Goal: Transaction & Acquisition: Purchase product/service

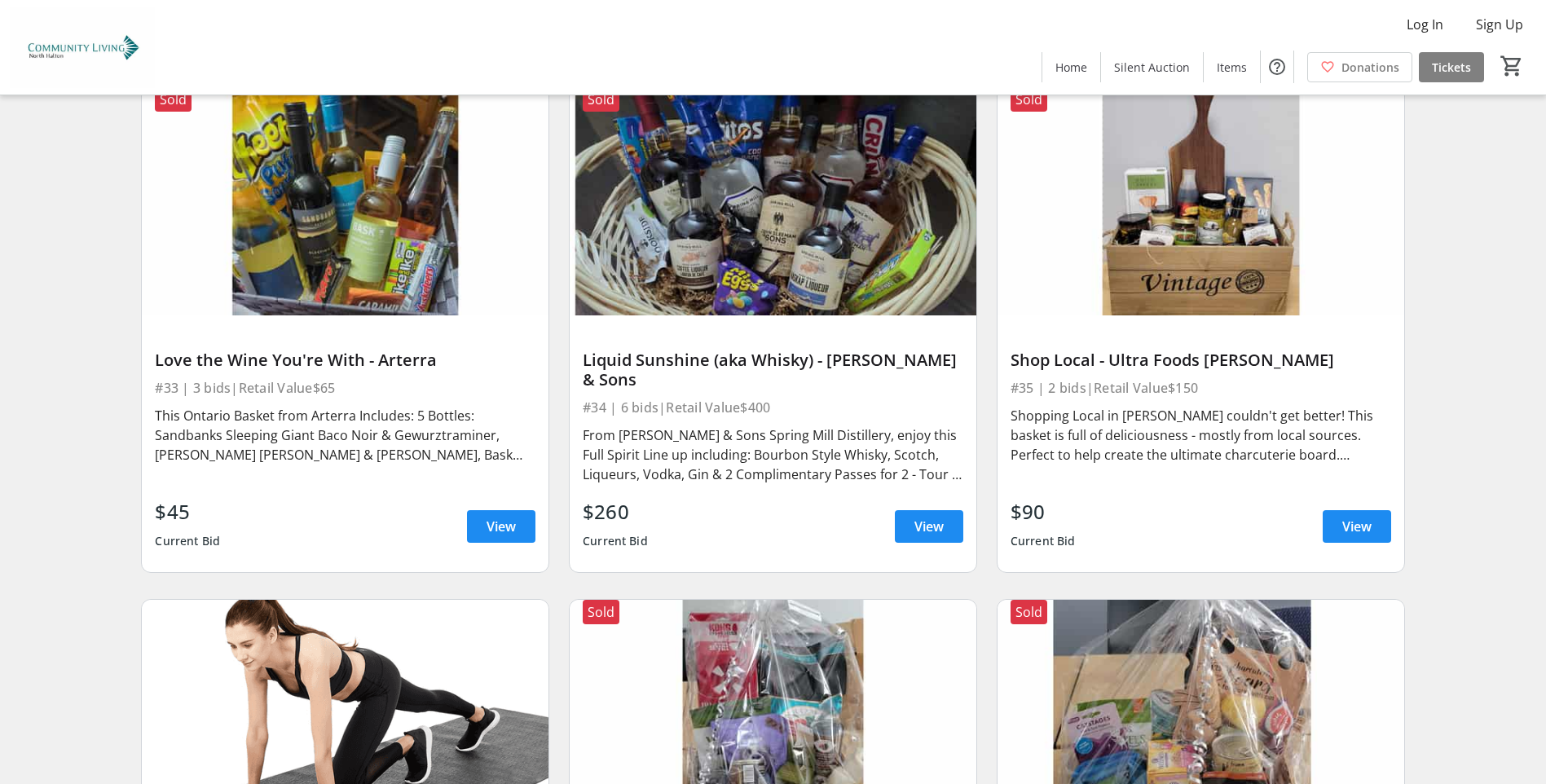
scroll to position [6600, 0]
click at [934, 516] on span "View" at bounding box center [929, 526] width 29 height 20
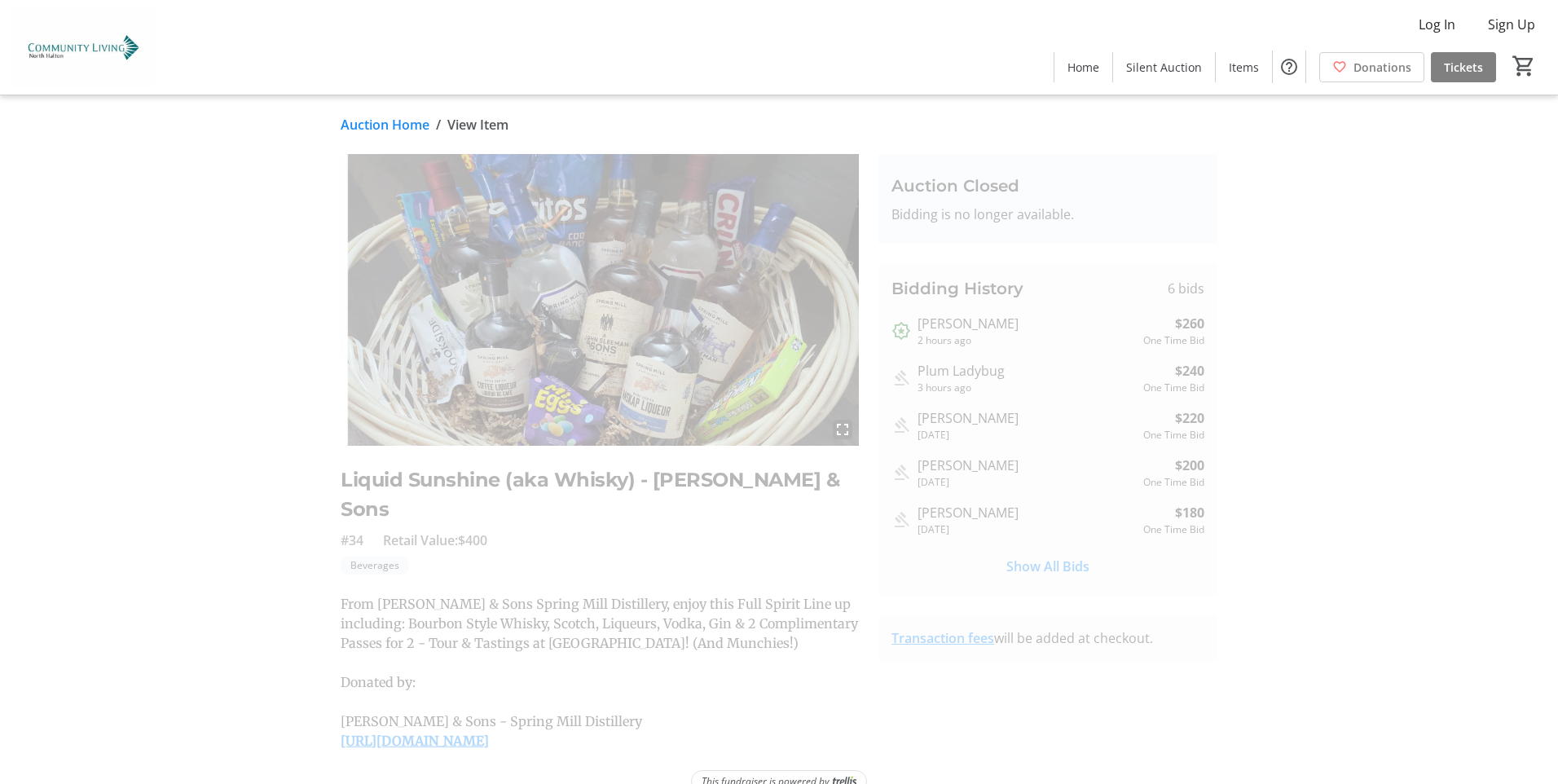
click at [904, 330] on mat-icon "Outbid" at bounding box center [901, 331] width 20 height 20
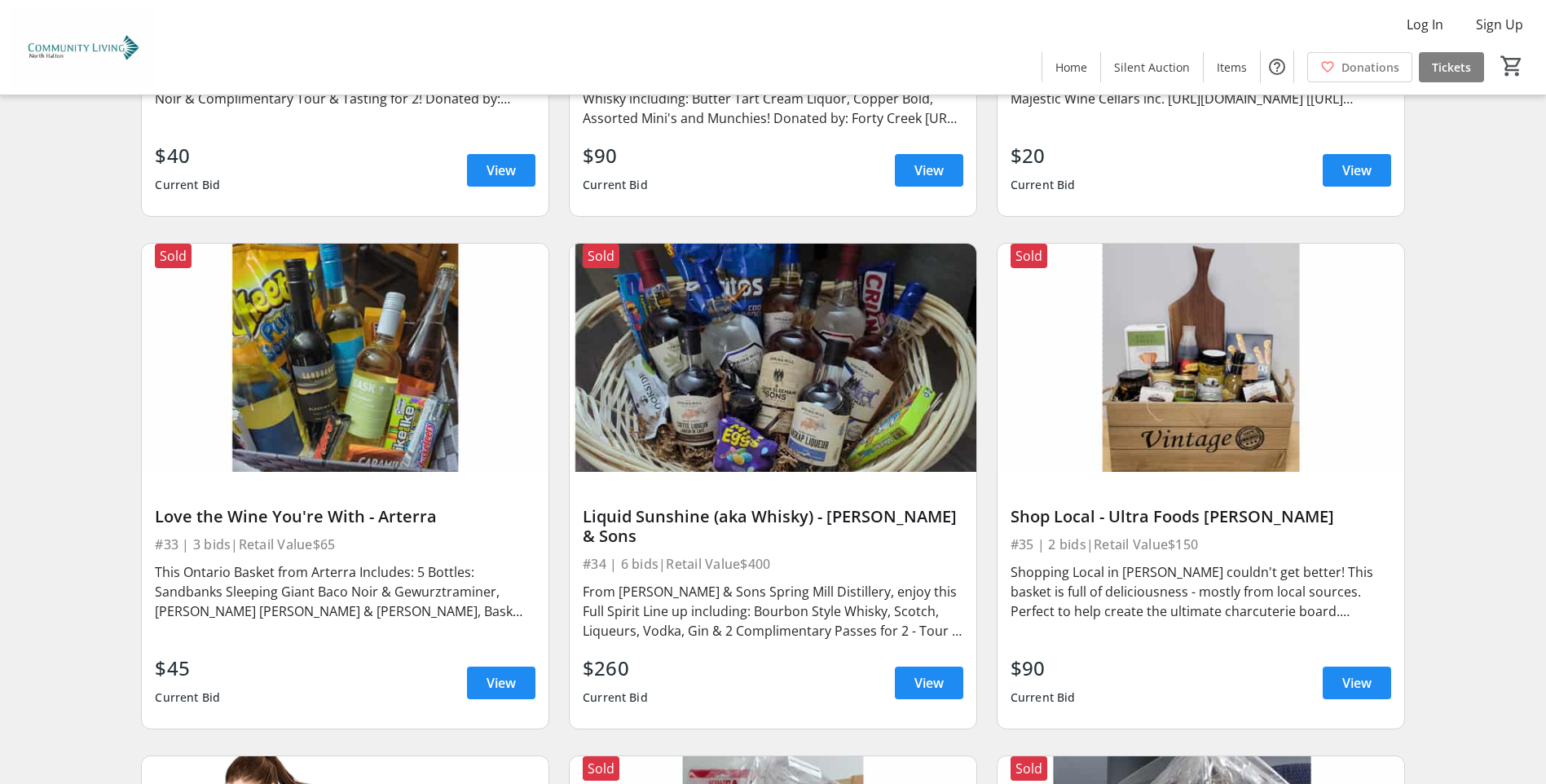
scroll to position [6438, 0]
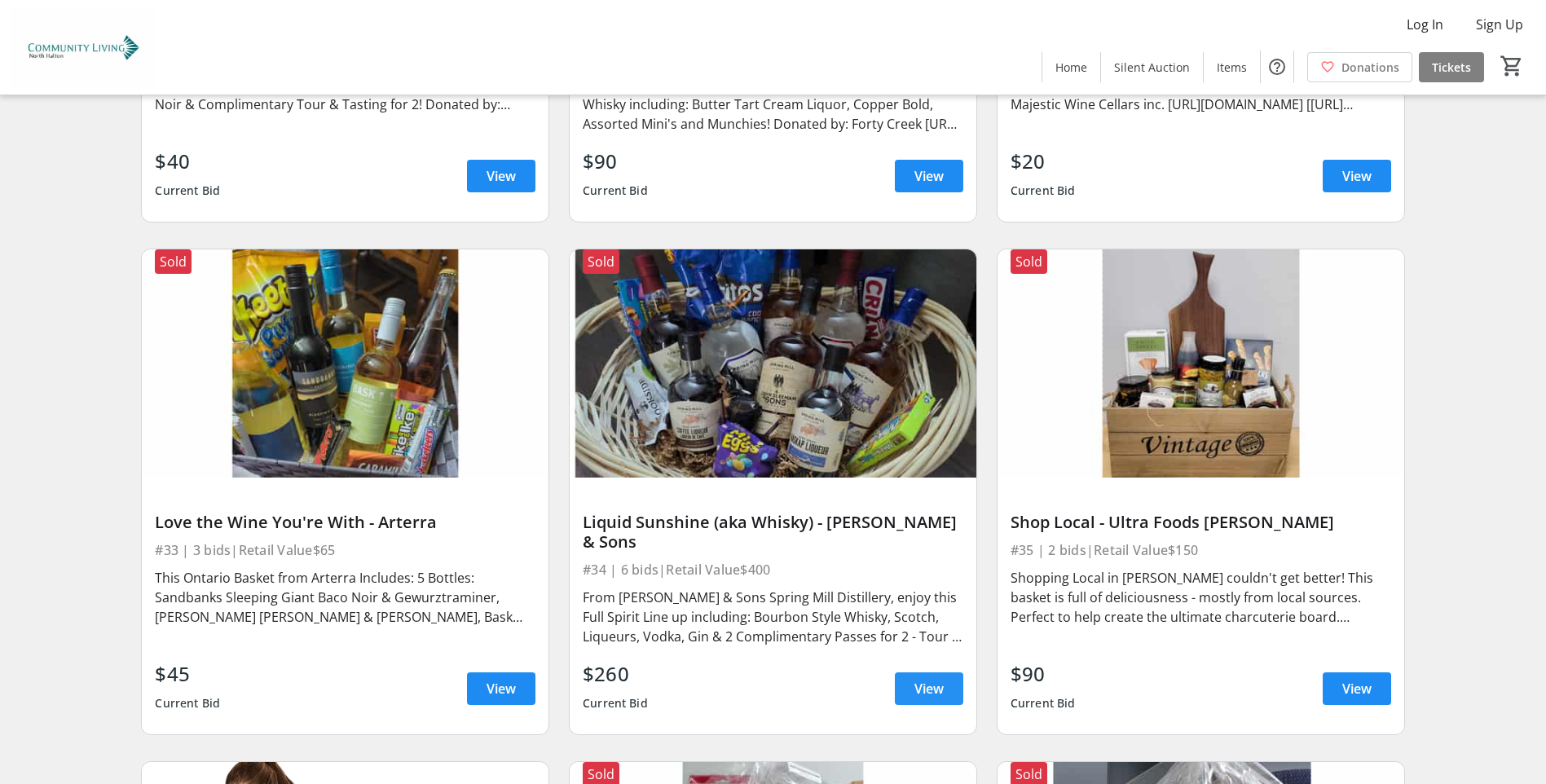
click at [916, 678] on span "View" at bounding box center [929, 688] width 29 height 20
